Goal: Task Accomplishment & Management: Use online tool/utility

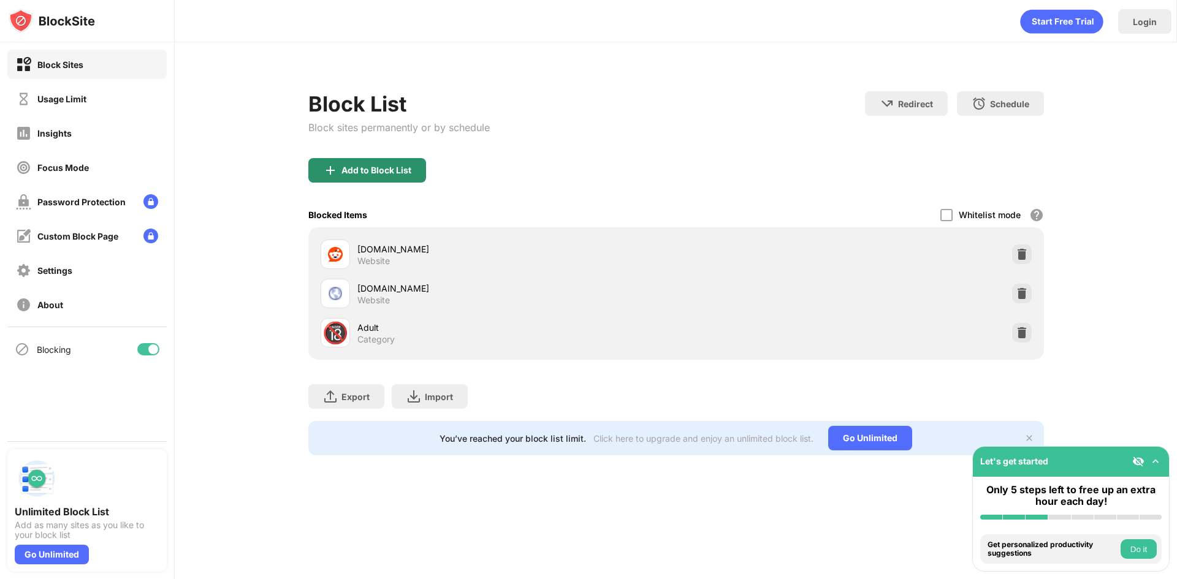
click at [384, 167] on div "Add to Block List" at bounding box center [376, 171] width 70 height 10
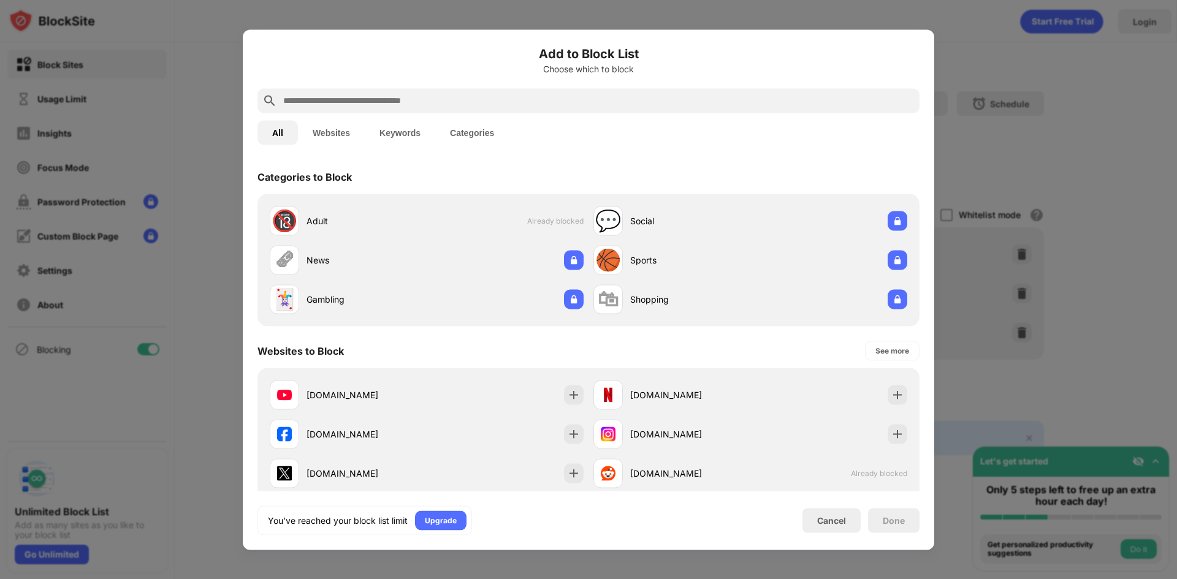
click at [360, 98] on input "text" at bounding box center [598, 100] width 633 height 15
click at [340, 135] on button "Websites" at bounding box center [331, 132] width 67 height 25
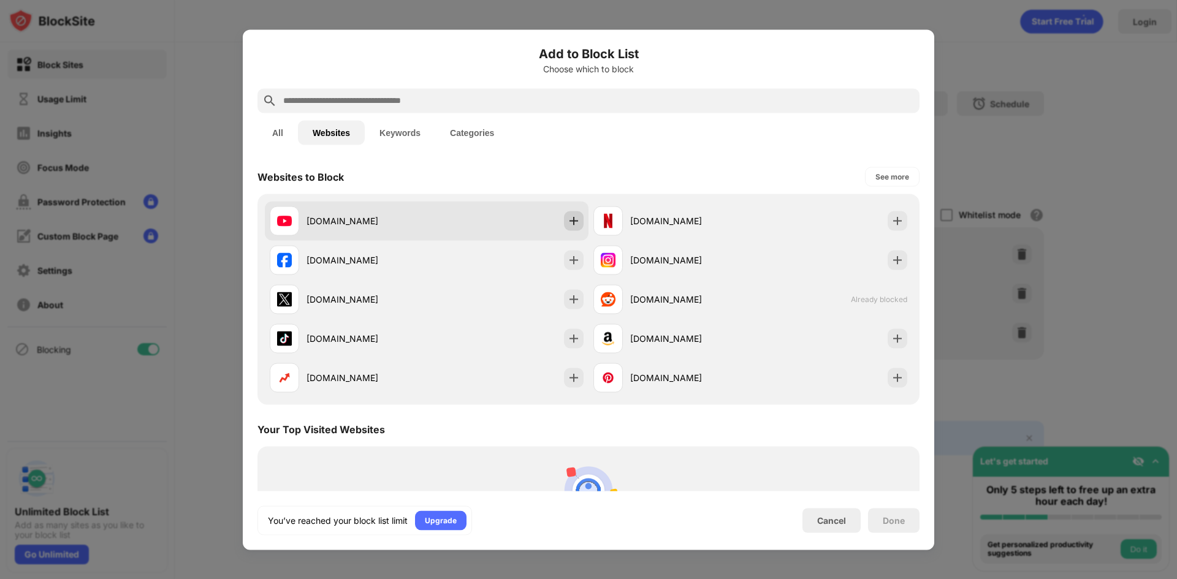
click at [568, 219] on img at bounding box center [574, 221] width 12 height 12
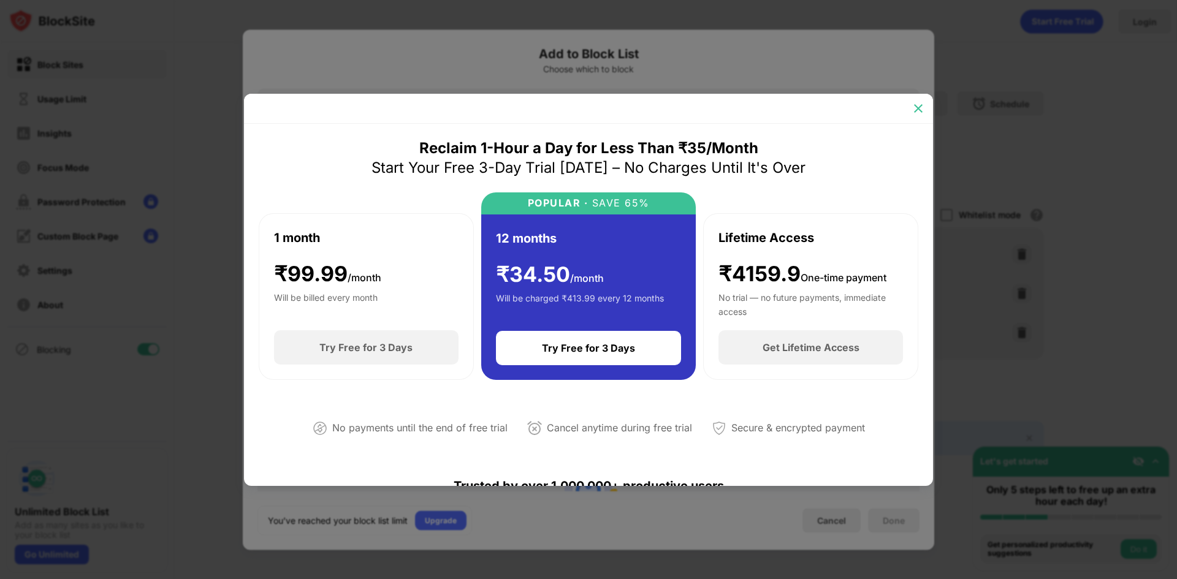
click at [924, 108] on div at bounding box center [919, 109] width 20 height 20
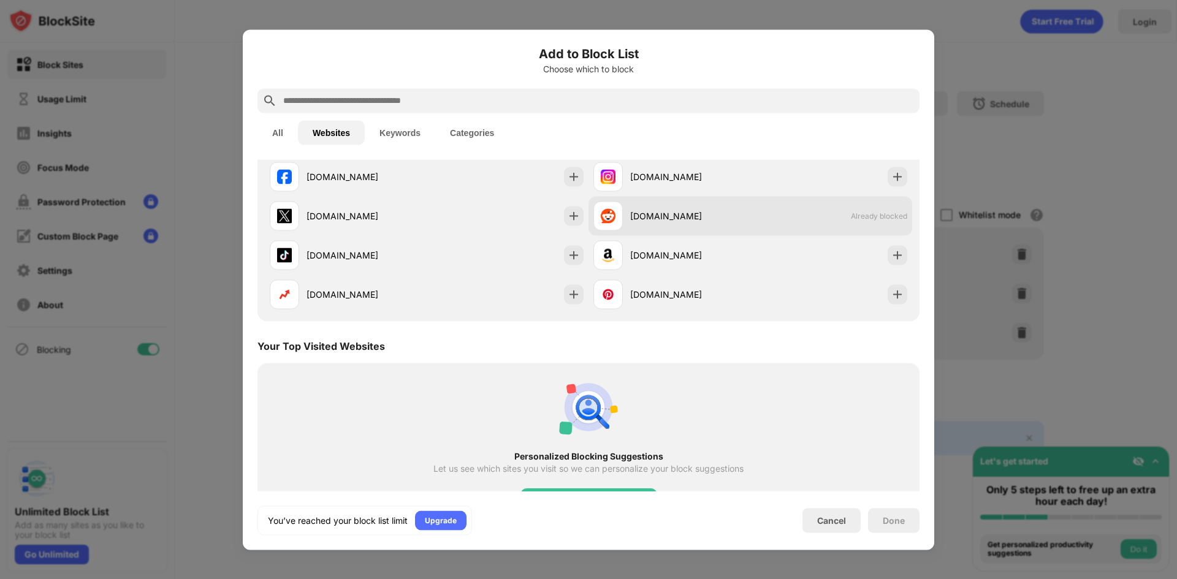
scroll to position [53, 0]
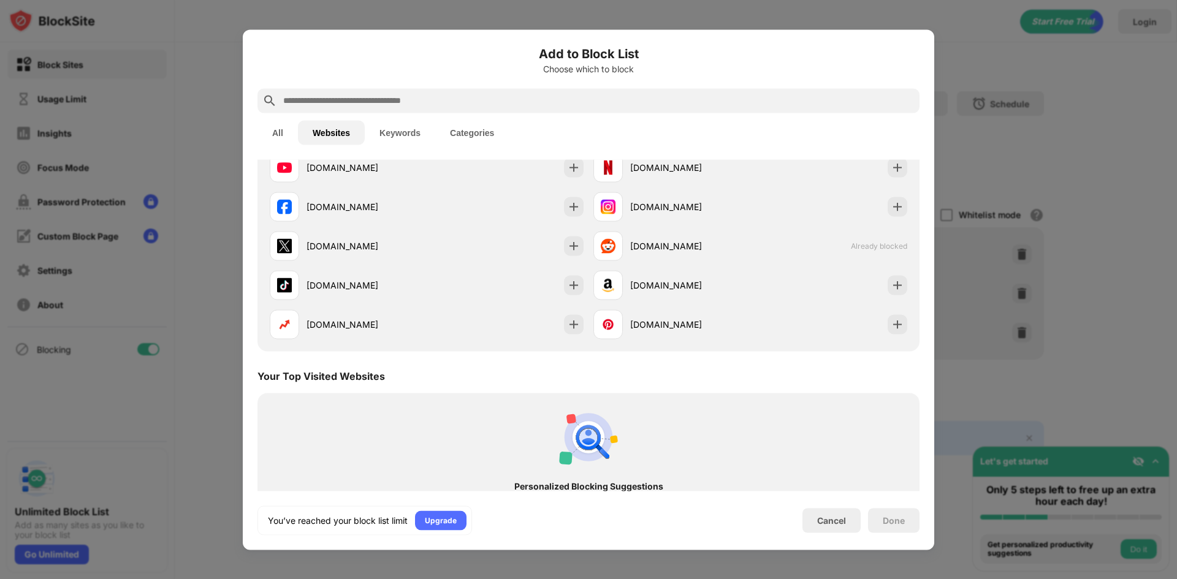
click at [1058, 286] on div at bounding box center [588, 289] width 1177 height 579
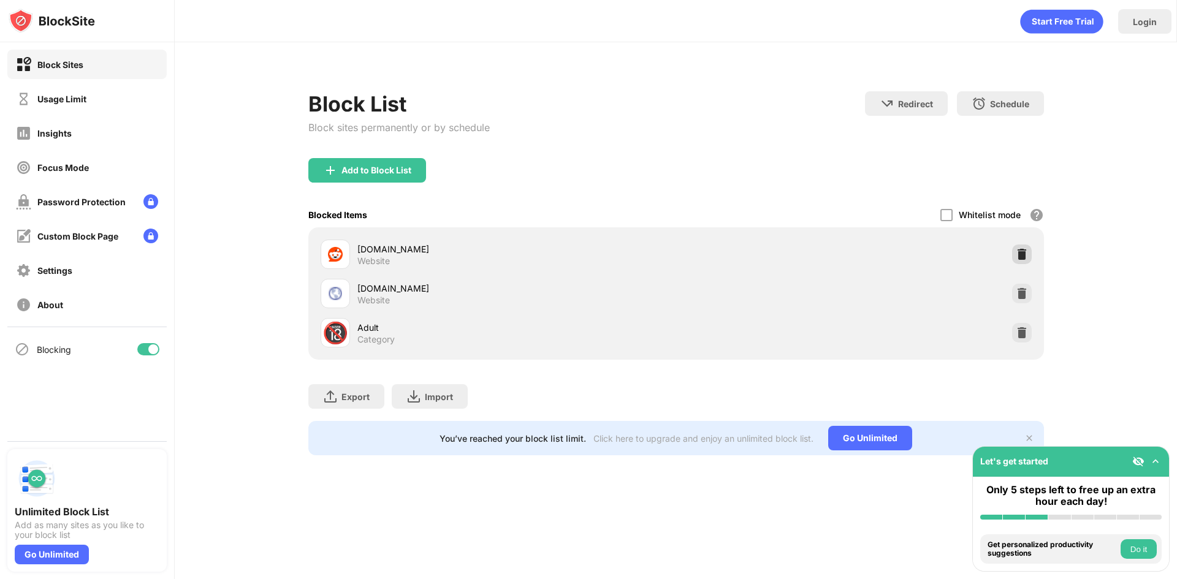
click at [1020, 251] on img at bounding box center [1022, 254] width 12 height 12
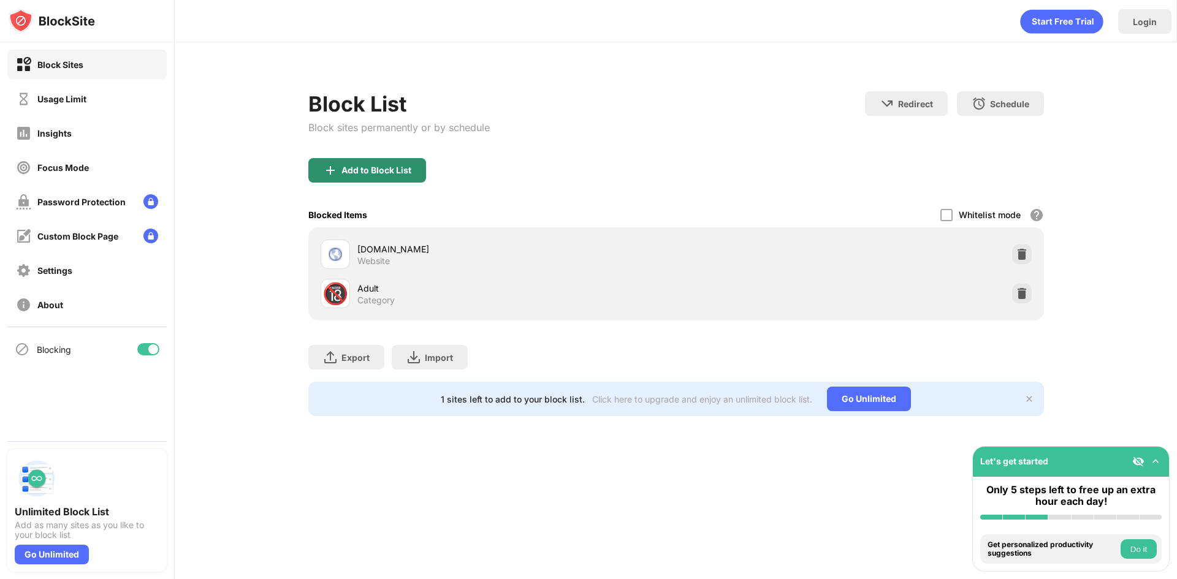
click at [415, 171] on div "Add to Block List" at bounding box center [367, 170] width 118 height 25
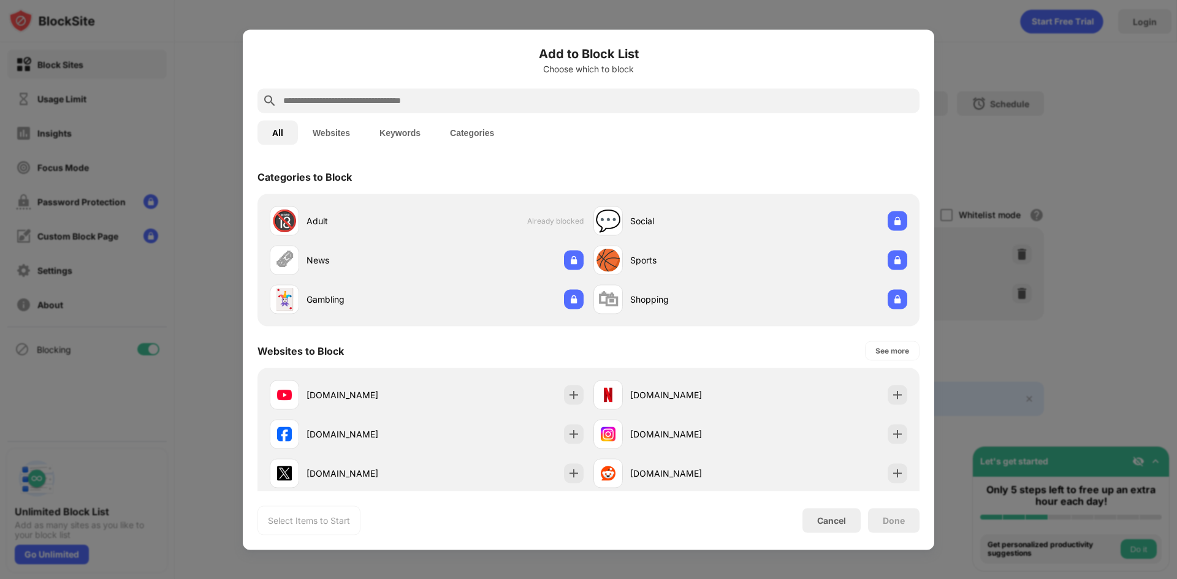
click at [420, 101] on input "text" at bounding box center [598, 100] width 633 height 15
click at [572, 393] on img at bounding box center [574, 395] width 12 height 12
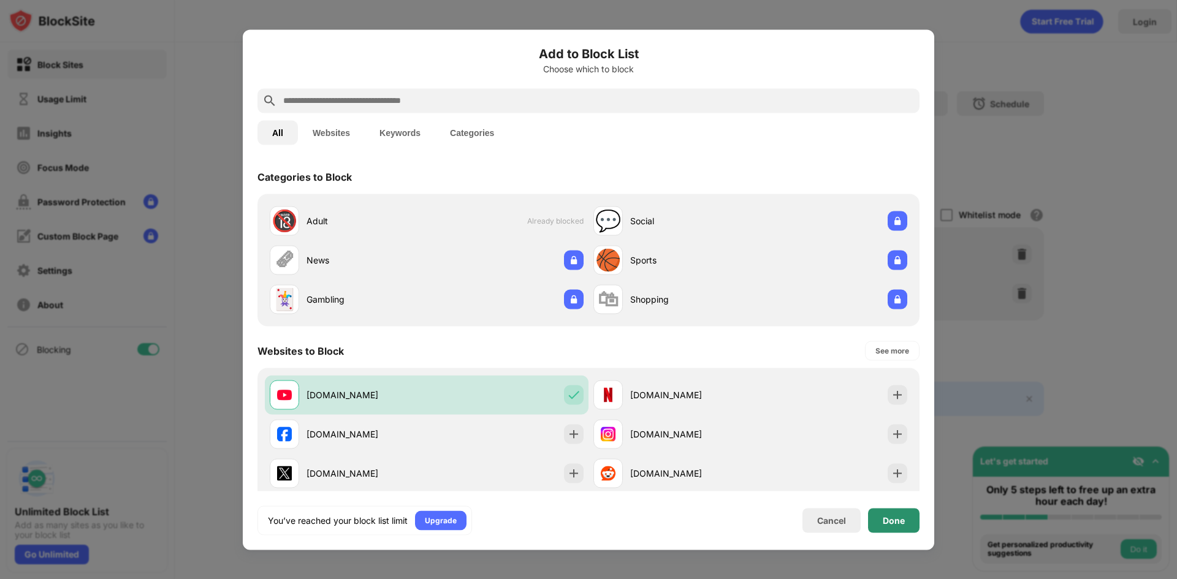
click at [897, 518] on div "Done" at bounding box center [894, 521] width 22 height 10
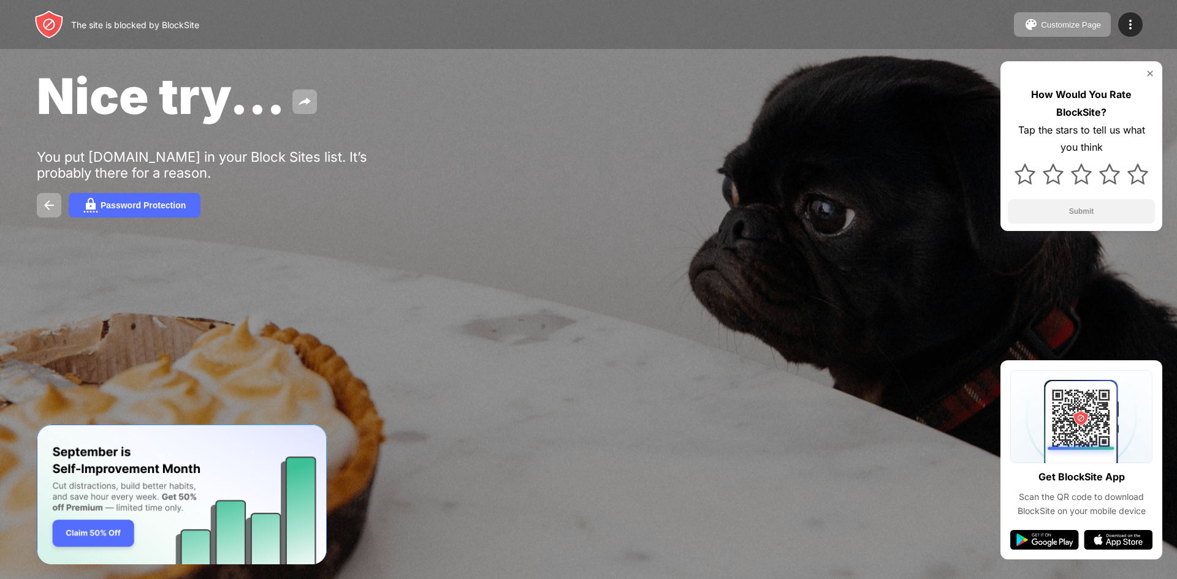
click at [1149, 72] on img at bounding box center [1150, 74] width 10 height 10
